Goal: Task Accomplishment & Management: Manage account settings

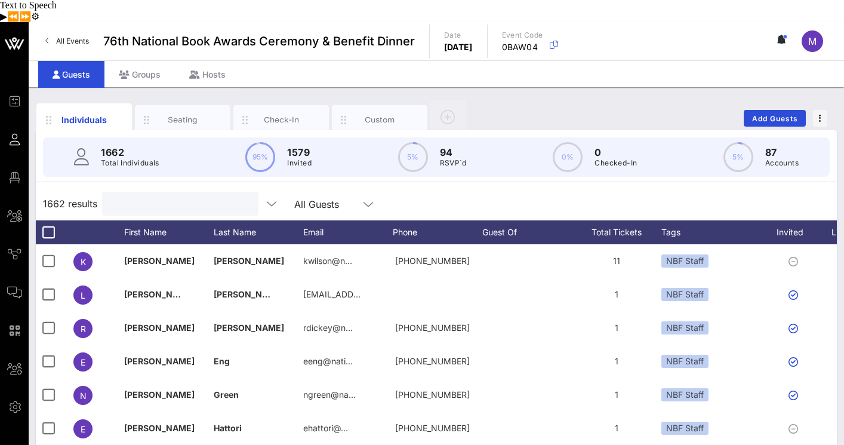
click at [195, 196] on input "text" at bounding box center [179, 204] width 140 height 16
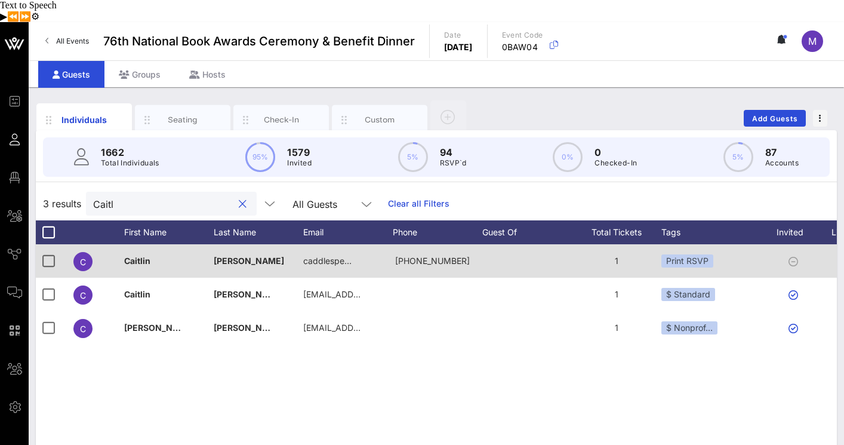
click at [137, 256] on span "Caitlin" at bounding box center [137, 261] width 26 height 10
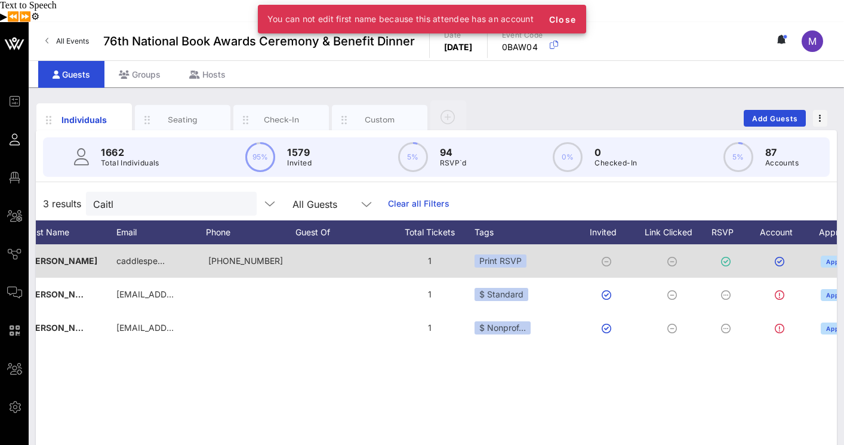
scroll to position [0, 254]
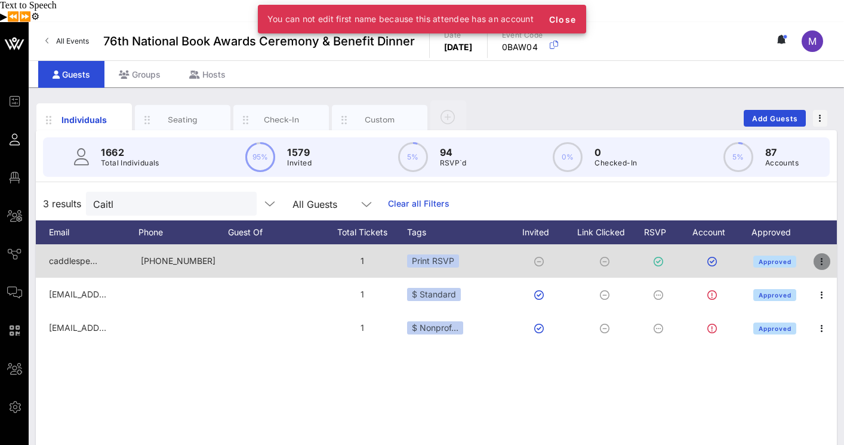
click at [828, 254] on icon "button" at bounding box center [822, 261] width 14 height 14
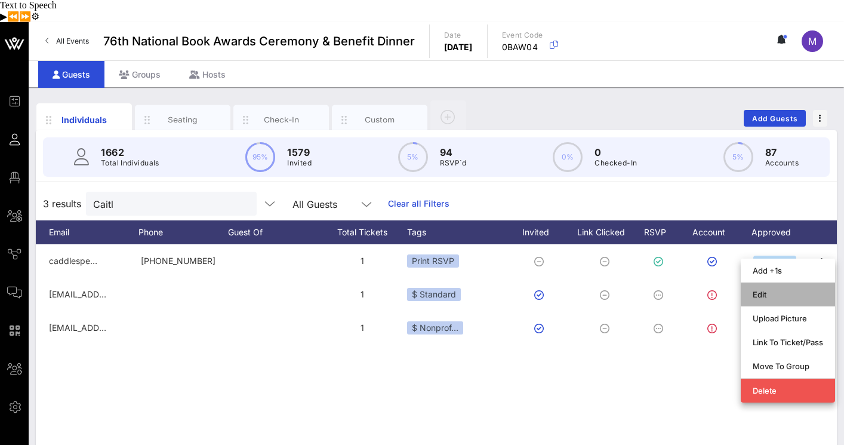
click at [789, 290] on div "Edit" at bounding box center [788, 295] width 70 height 10
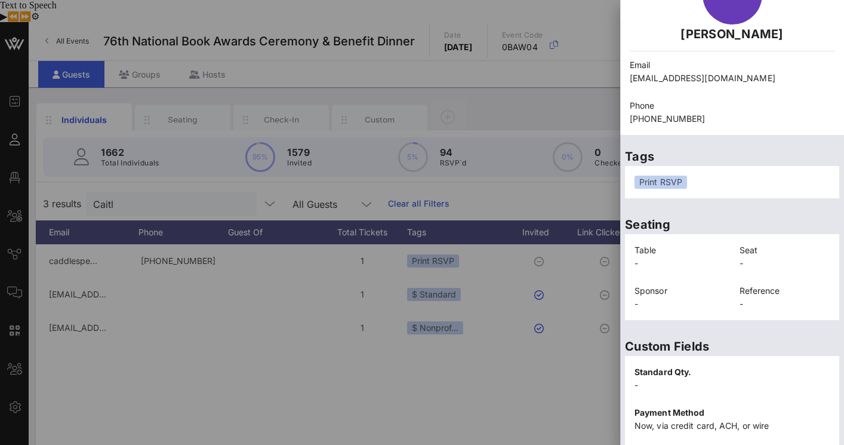
scroll to position [0, 0]
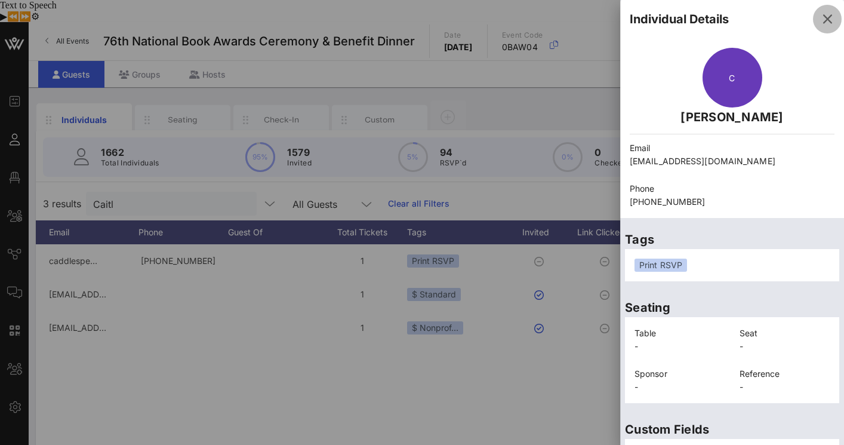
click at [828, 22] on icon "button" at bounding box center [827, 19] width 14 height 14
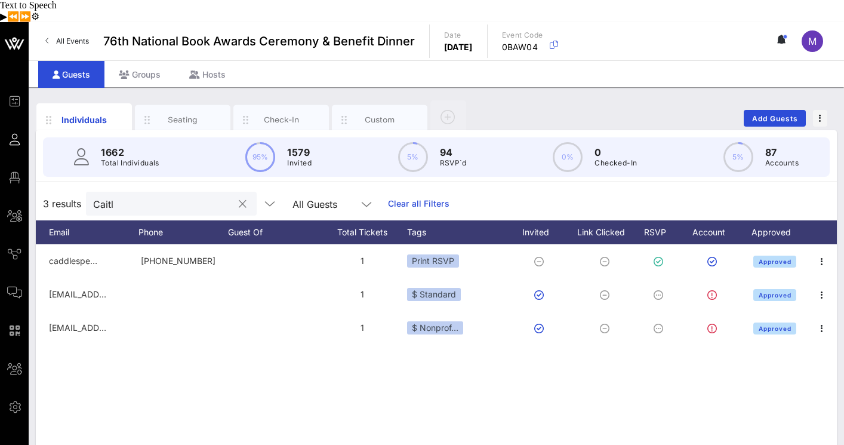
click at [136, 196] on input "Caitl" at bounding box center [163, 204] width 140 height 16
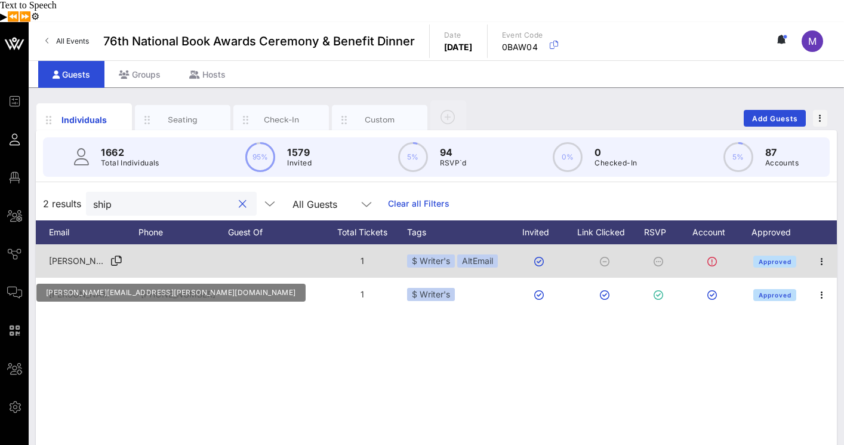
type input "ship"
click at [76, 245] on div "[PERSON_NAME][EMAIL_ADDRESS][PERSON_NAME][DOMAIN_NAME]" at bounding box center [79, 260] width 60 height 33
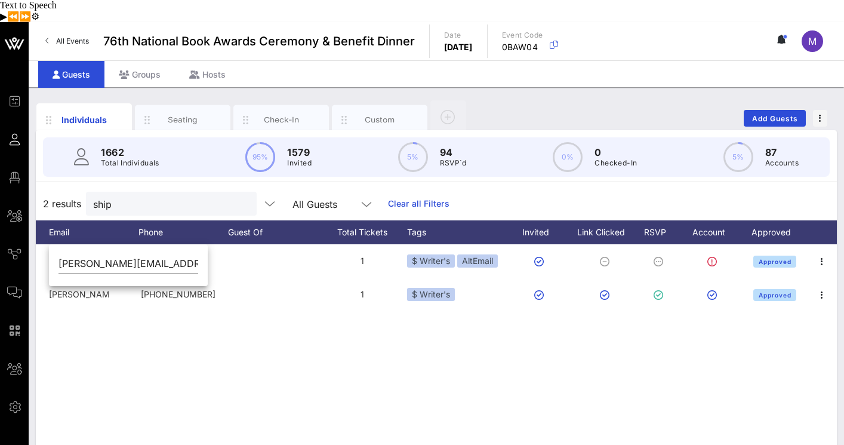
click at [308, 336] on div "L [PERSON_NAME] [PERSON_NAME][EMAIL_ADDRESS][PERSON_NAME][DOMAIN_NAME] 1 $ Writ…" at bounding box center [436, 423] width 801 height 358
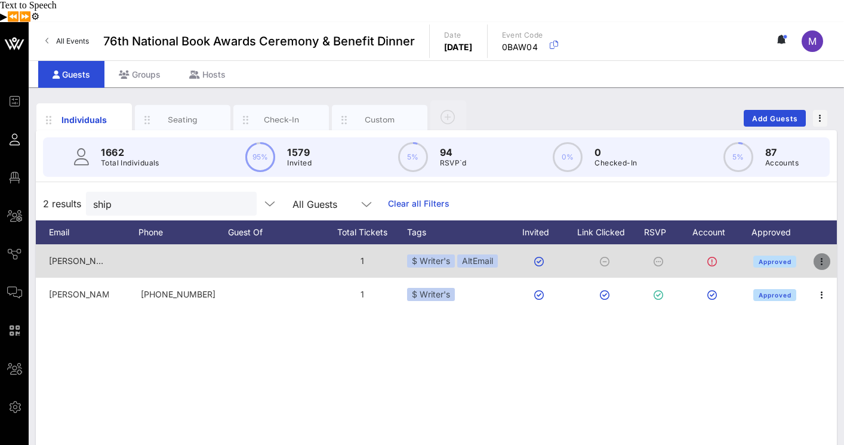
click at [820, 254] on icon "button" at bounding box center [822, 261] width 14 height 14
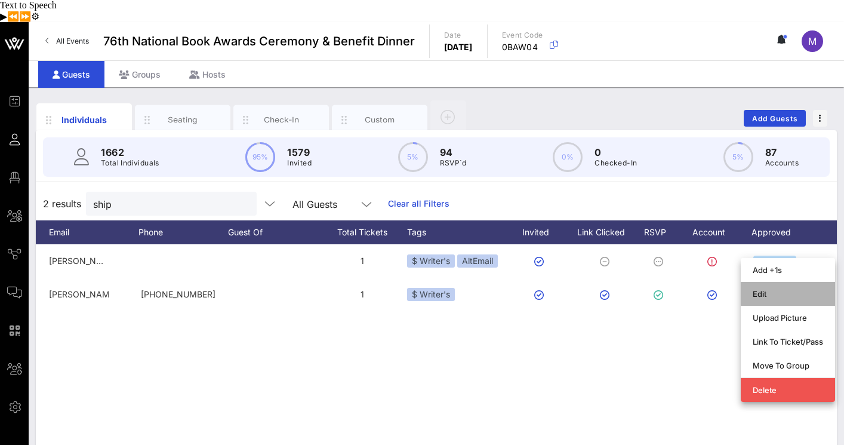
click at [764, 289] on div "Edit" at bounding box center [788, 294] width 70 height 10
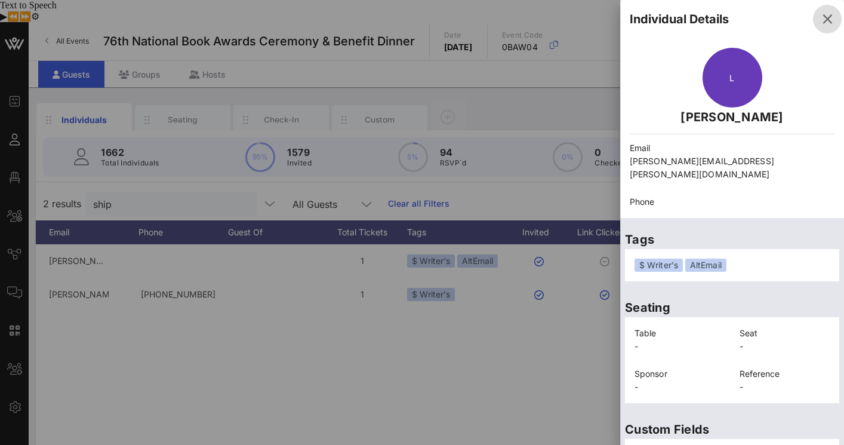
click at [829, 21] on icon "button" at bounding box center [827, 19] width 14 height 14
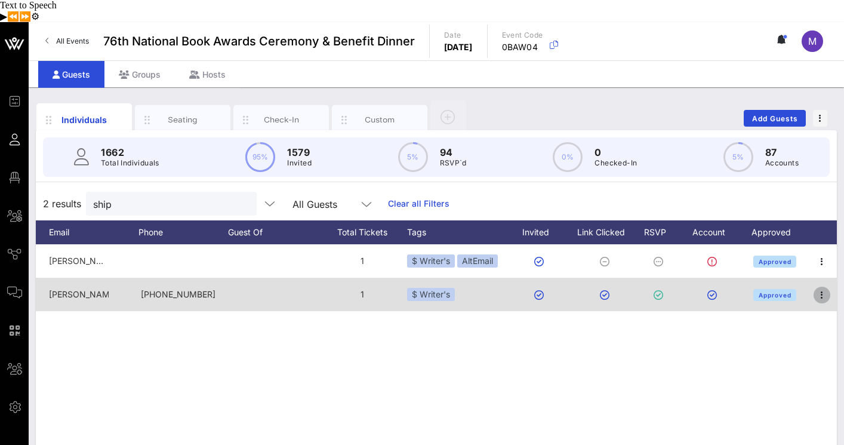
click at [820, 288] on icon "button" at bounding box center [822, 295] width 14 height 14
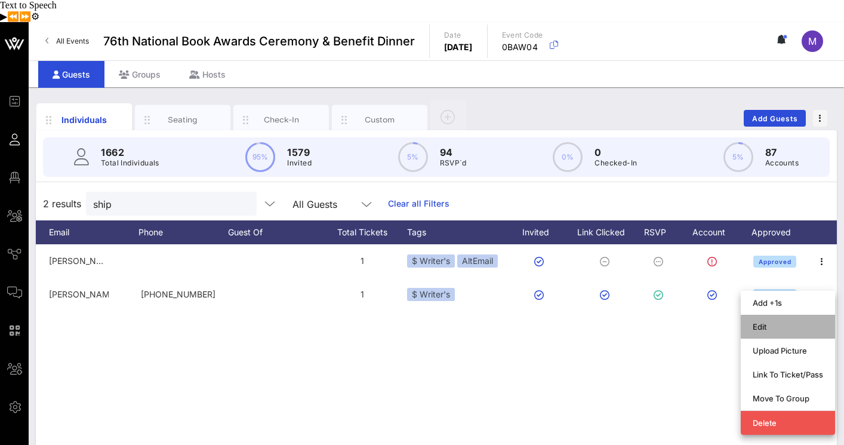
click at [770, 322] on div "Edit" at bounding box center [788, 327] width 70 height 10
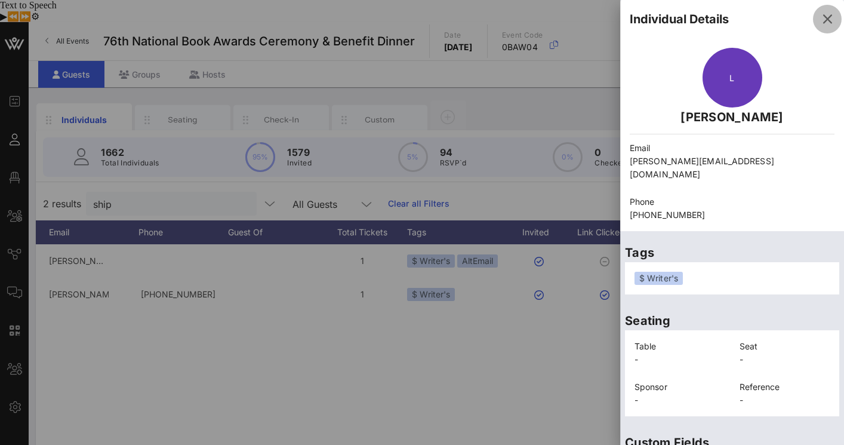
click at [830, 19] on icon "button" at bounding box center [827, 19] width 14 height 14
